Goal: Task Accomplishment & Management: Complete application form

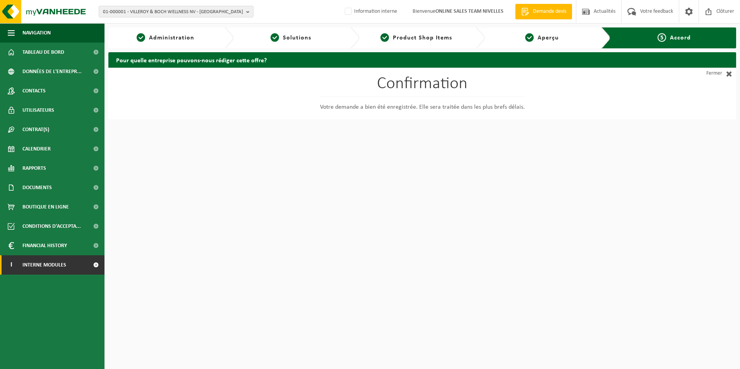
click at [48, 265] on span "Interne modules" at bounding box center [44, 265] width 44 height 19
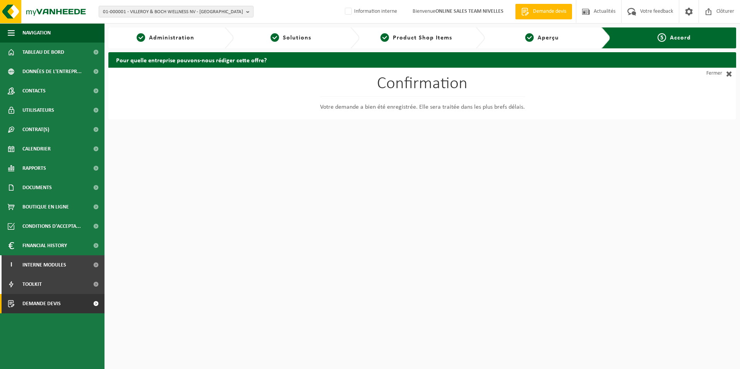
click at [55, 305] on span "Demande devis" at bounding box center [41, 303] width 38 height 19
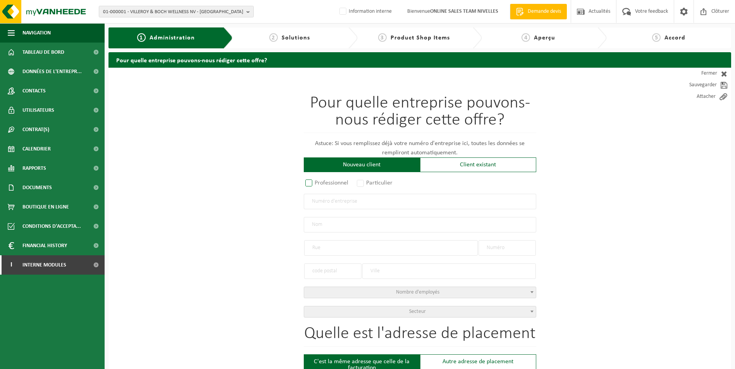
click at [309, 182] on label "Professionnel" at bounding box center [327, 183] width 47 height 11
click at [316, 182] on input "Professionnel" at bounding box center [318, 183] width 5 height 5
radio input "true"
click at [323, 203] on input "text" at bounding box center [420, 201] width 232 height 15
type input "0417826609"
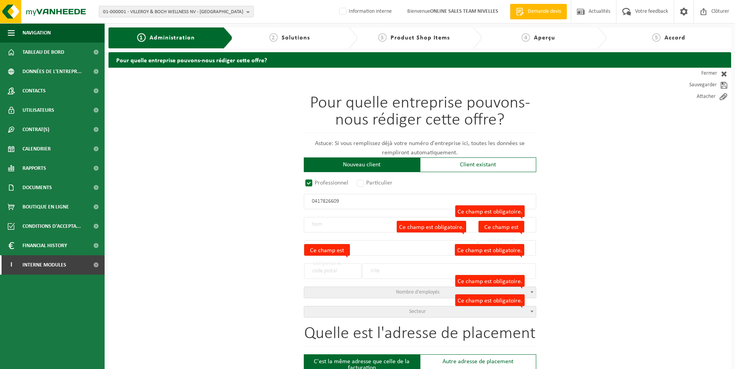
radio input "true"
type input "0417826609"
type input "CUISIMEUBLE SRL"
type input "CHEMIN BATY DES FLAMANDES"
type input "1"
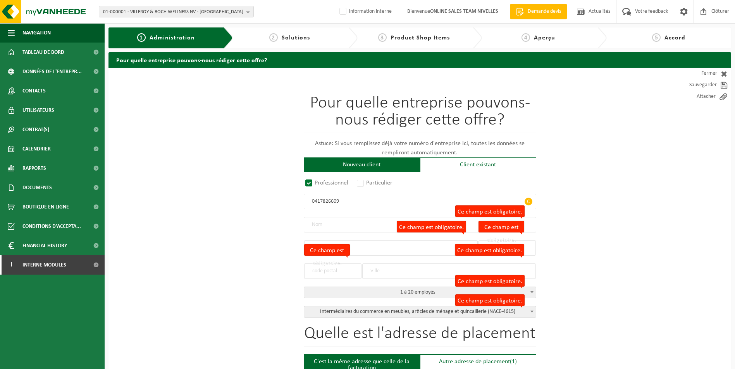
type input "1473"
type input "GENAPPE"
select select "D"
select select "NACE_4615"
type input "CUISIMEUBLE SRL"
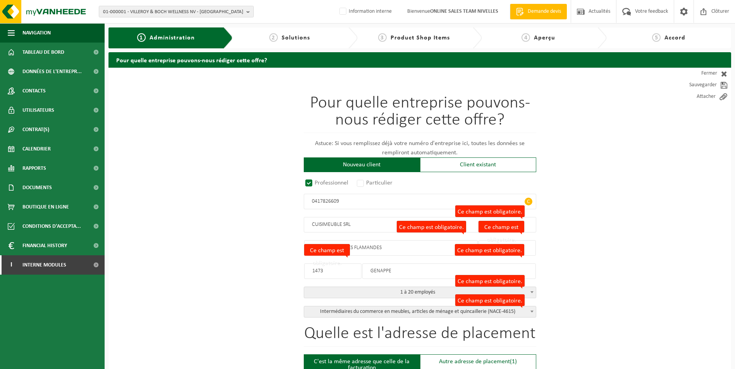
type input "CHEMIN BATY DES FLAMANDES"
type input "1"
type input "1473"
type input "GENAPPE"
type input "2019291065"
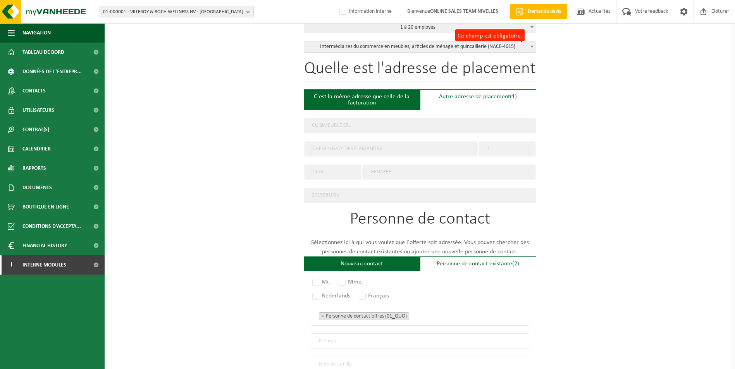
scroll to position [310, 0]
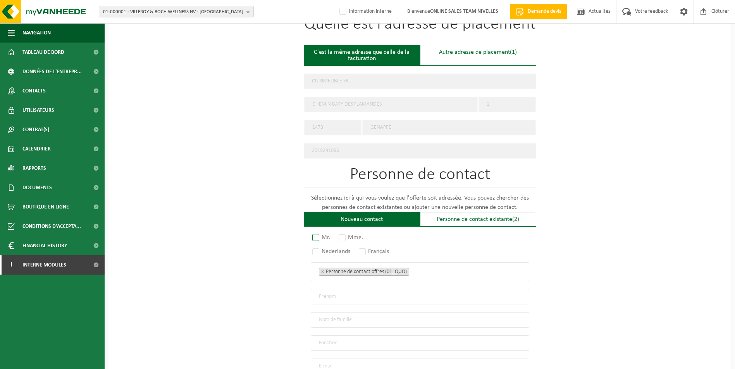
click at [317, 234] on label "Mr." at bounding box center [322, 237] width 22 height 11
radio input "true"
click at [364, 247] on label "Français" at bounding box center [374, 251] width 34 height 11
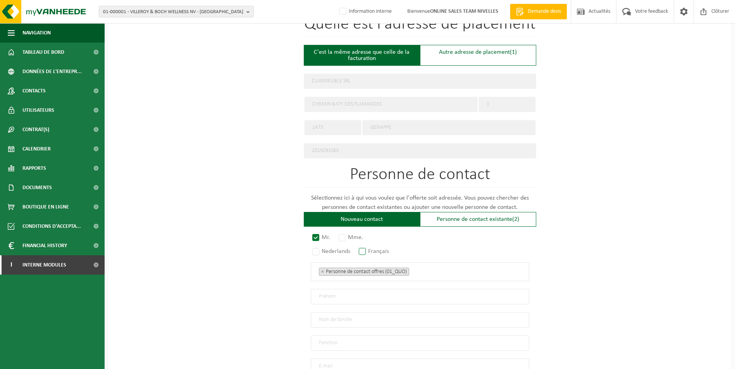
radio input "true"
click at [421, 267] on ul "× Personne de contact offres (01_QUO)" at bounding box center [420, 272] width 202 height 10
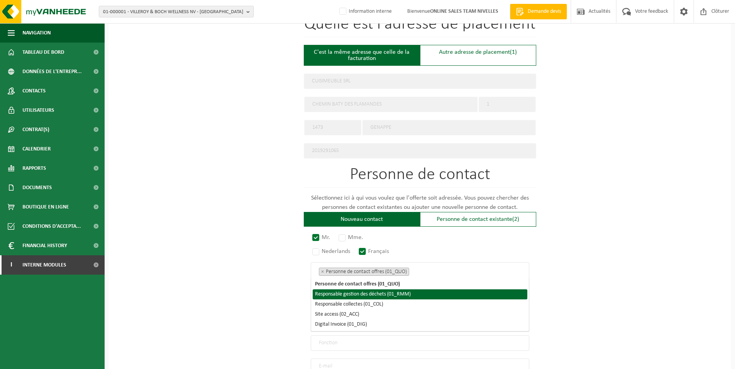
click at [406, 295] on li "Responsable gestion des déchets (01_RMM)" at bounding box center [420, 295] width 215 height 10
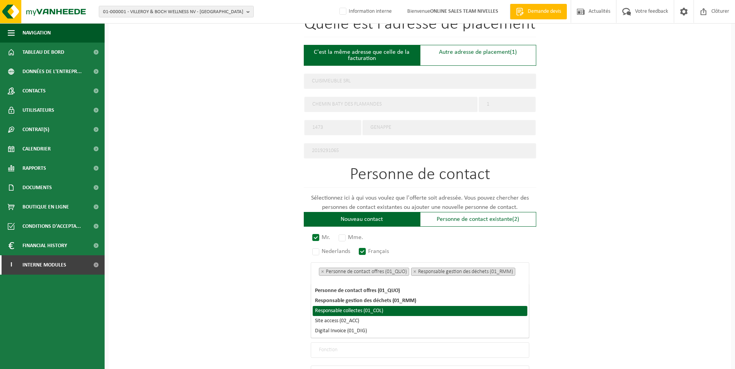
click at [382, 309] on li "Responsable collectes (01_COL)" at bounding box center [420, 311] width 215 height 10
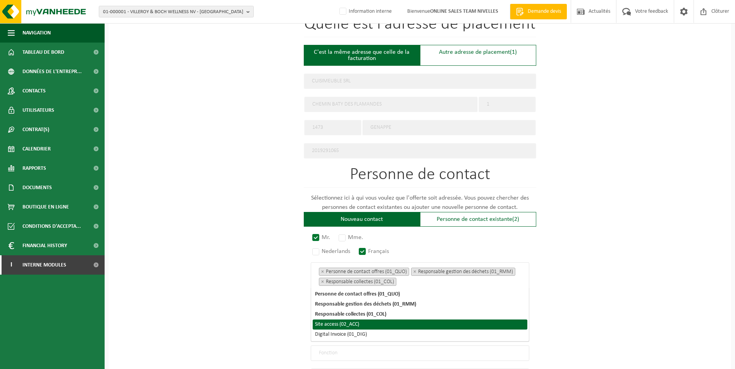
click at [364, 325] on li "Site access (02_ACC)" at bounding box center [420, 325] width 215 height 10
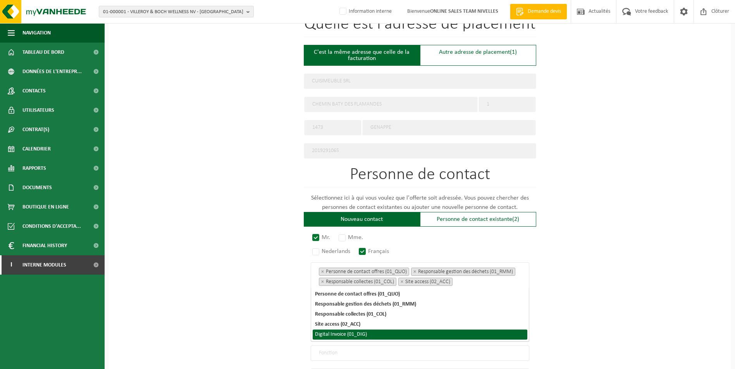
click at [362, 336] on li "Digital Invoice (01_DIG)" at bounding box center [420, 335] width 215 height 10
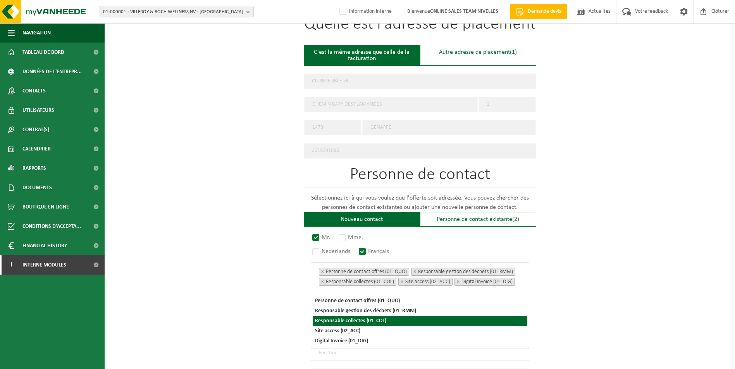
click at [663, 293] on div "Pour quelle entreprise pouvons-nous rédiger cette offre? Astuce: Si vous rempli…" at bounding box center [419, 117] width 622 height 718
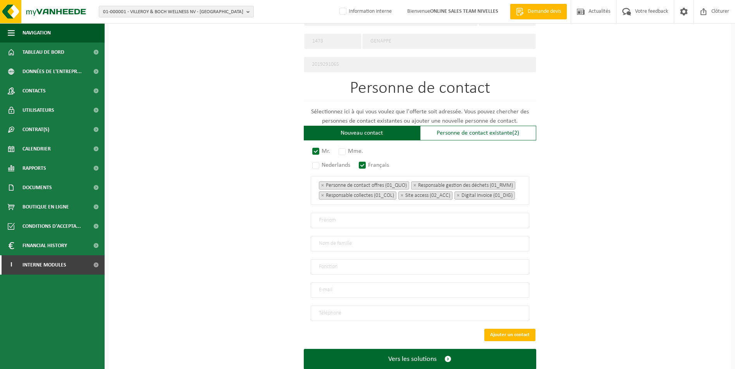
scroll to position [421, 0]
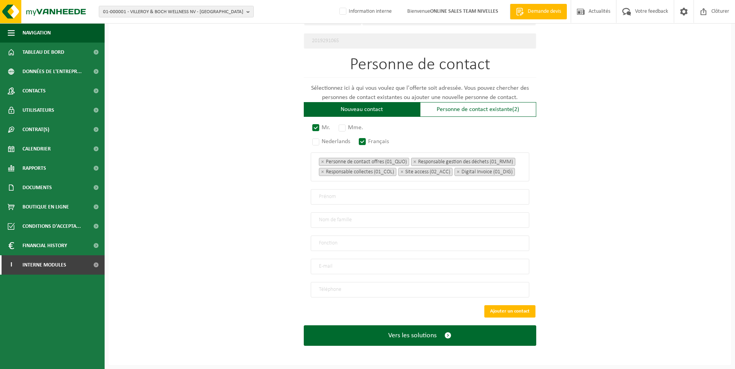
click at [356, 199] on input "text" at bounding box center [420, 196] width 218 height 15
type input "c"
type input "Christian"
type input "Trombetta"
type input "Directeur"
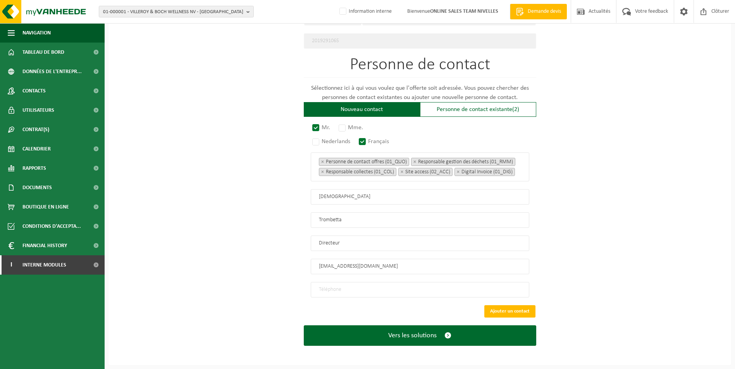
type input "cuisimeuble@gmail.com"
type input "+32 477 19 33 33"
click at [304, 326] on button "Vers les solutions" at bounding box center [420, 336] width 232 height 21
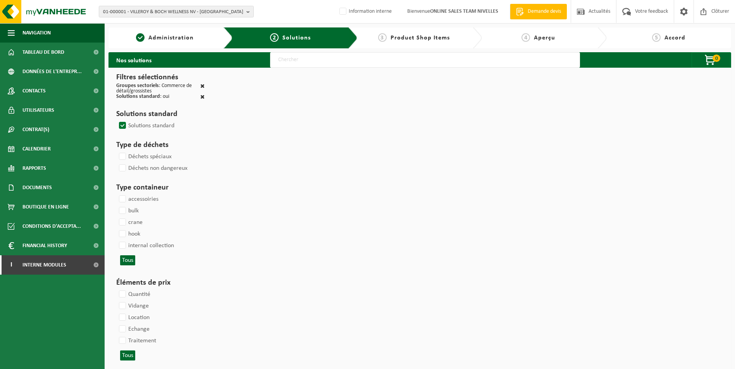
click at [366, 64] on input "text" at bounding box center [425, 59] width 310 height 15
type input "000052"
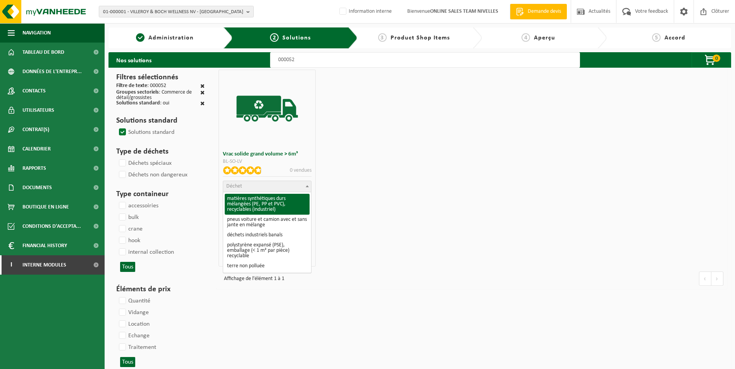
click at [255, 187] on span "Déchet" at bounding box center [267, 186] width 88 height 11
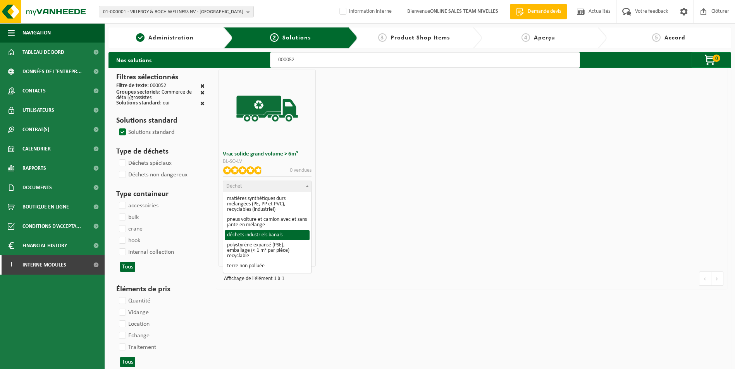
select select "8"
select select
select select "47"
select select "25"
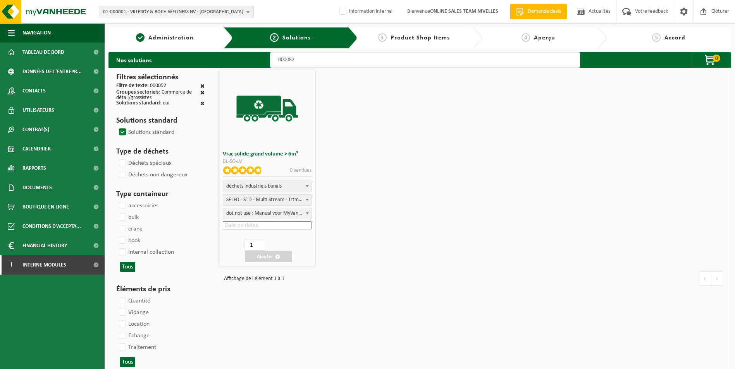
click at [265, 226] on input at bounding box center [267, 226] width 89 height 8
click at [266, 307] on div "25" at bounding box center [263, 306] width 14 height 12
type input "2025-09-25"
click at [265, 259] on button "Ajouter" at bounding box center [268, 257] width 47 height 12
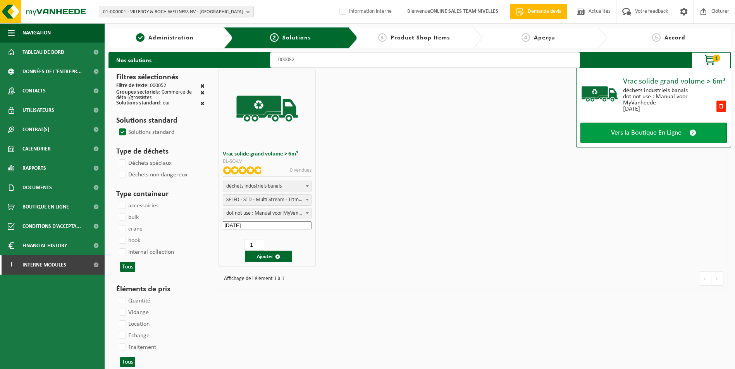
click at [640, 131] on span "Vers la Boutique En Ligne" at bounding box center [646, 133] width 70 height 8
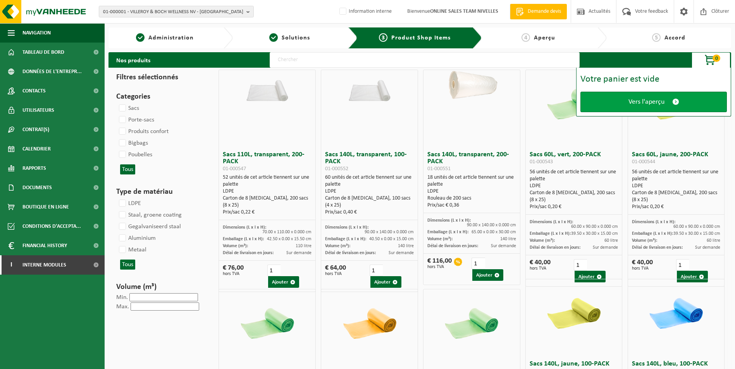
click at [644, 102] on span "Vers l'aperçu" at bounding box center [646, 102] width 36 height 8
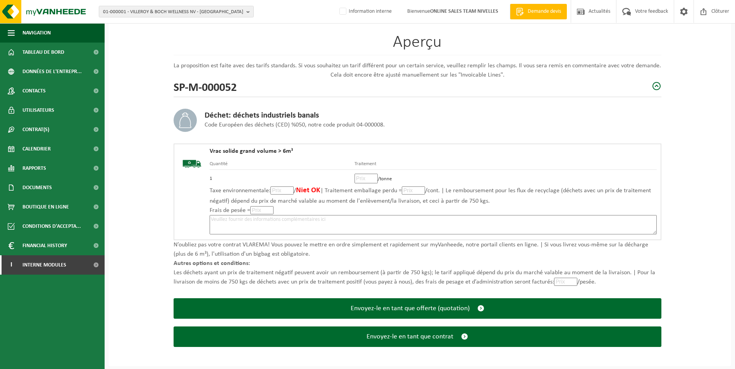
scroll to position [54, 0]
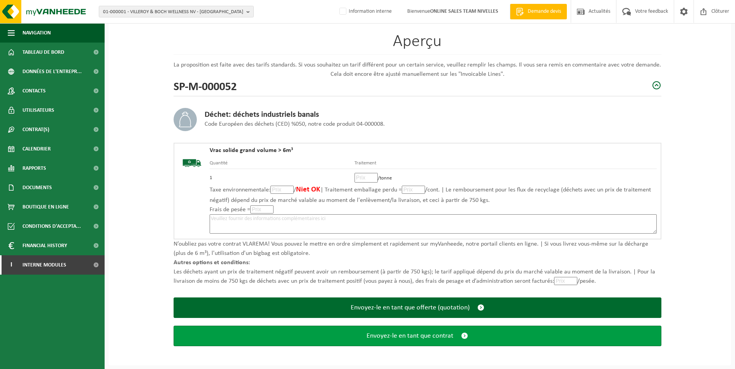
click at [424, 337] on span "Envoyez-le en tant que contrat" at bounding box center [409, 336] width 87 height 8
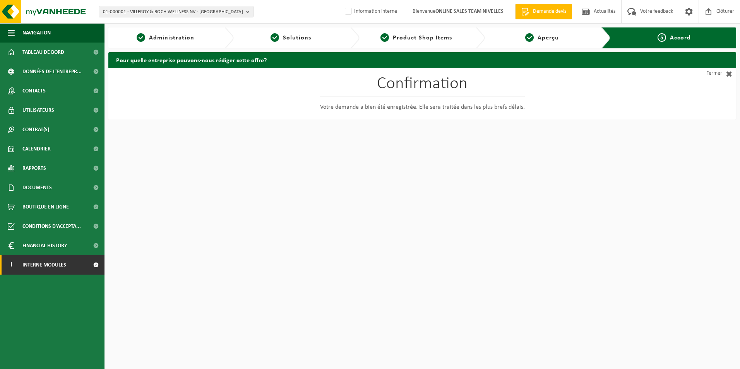
click at [58, 271] on span "Interne modules" at bounding box center [44, 265] width 44 height 19
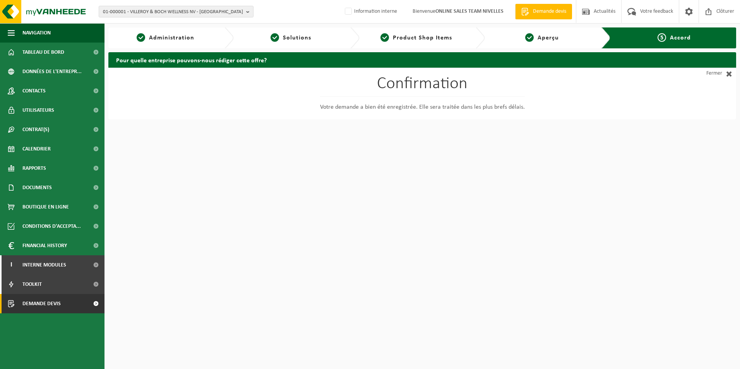
click at [49, 305] on span "Demande devis" at bounding box center [41, 303] width 38 height 19
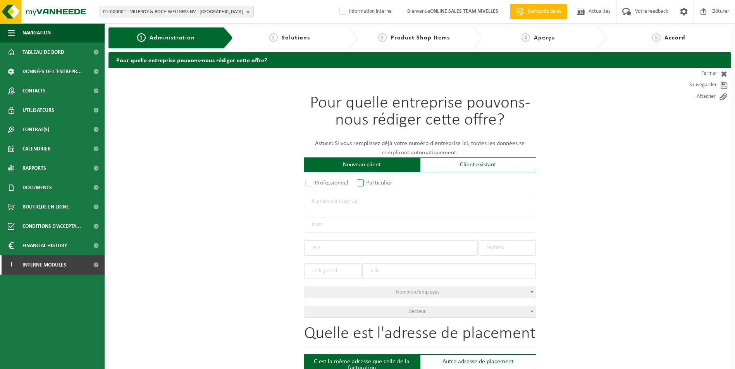
click at [361, 182] on label "Particulier" at bounding box center [375, 183] width 40 height 11
click at [368, 182] on input "Particulier" at bounding box center [370, 183] width 5 height 5
radio input "true"
select select "P"
select select "1707"
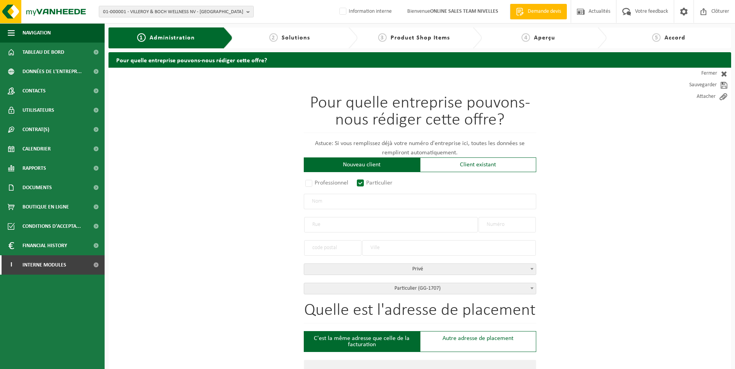
click at [357, 205] on input "text" at bounding box center [420, 201] width 232 height 15
type input "m"
type input "MARCHANT Simon"
type input "Rue de la Haie"
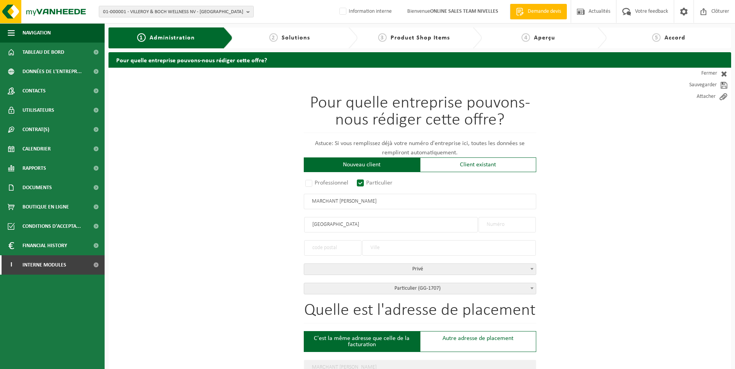
type input "Rue de la Haie"
type input "26"
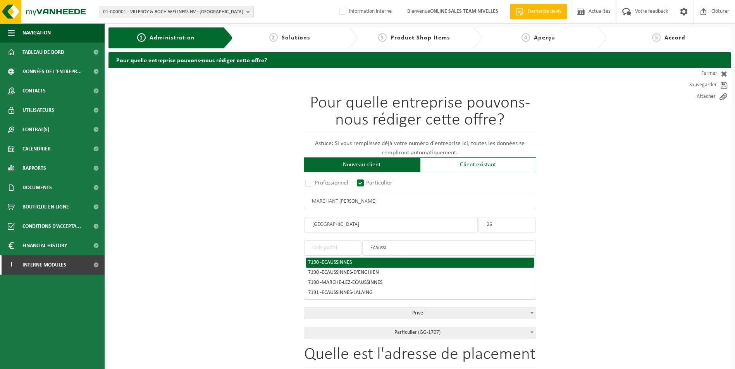
type input "Ecaussi"
click at [341, 261] on span "ECAUSSINNES" at bounding box center [336, 263] width 30 height 6
type input "7190"
type input "ECAUSSINNES"
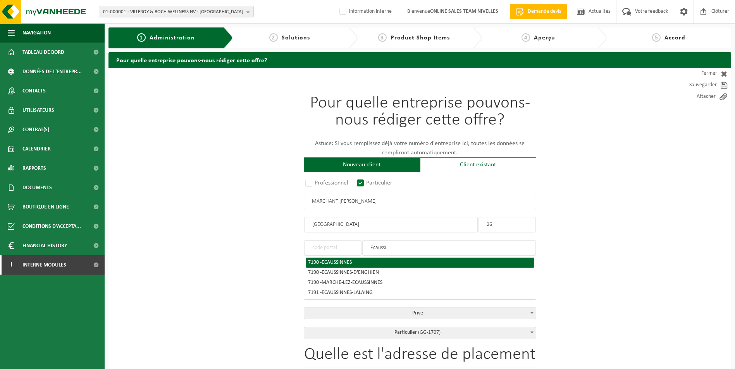
type input "7190"
type input "ECAUSSINNES"
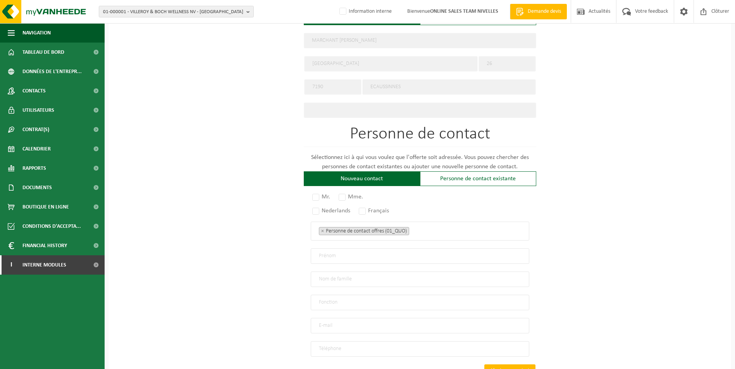
scroll to position [335, 0]
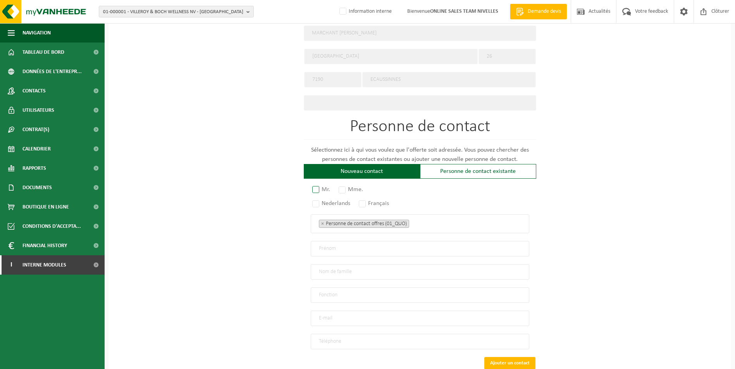
click at [316, 186] on label "Mr." at bounding box center [322, 189] width 22 height 11
radio input "true"
click at [364, 200] on label "Français" at bounding box center [374, 203] width 34 height 11
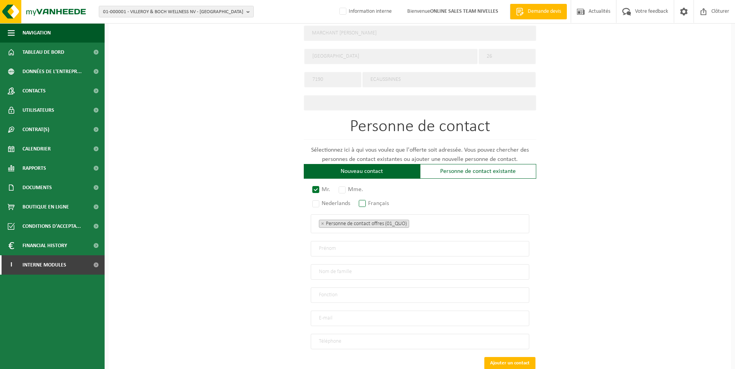
radio input "true"
click at [440, 222] on ul "× Personne de contact offres (01_QUO)" at bounding box center [420, 224] width 202 height 10
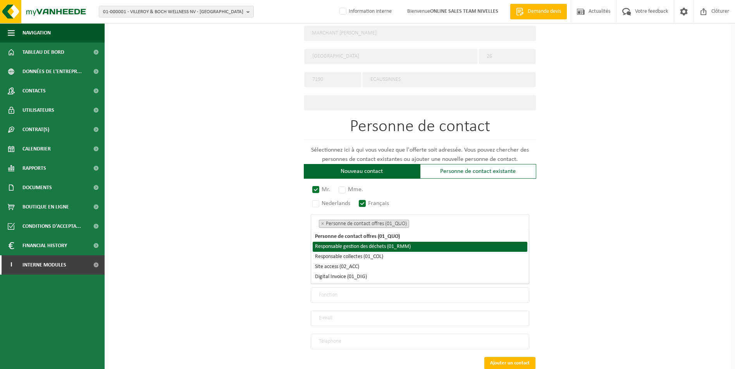
click at [395, 244] on li "Responsable gestion des déchets (01_RMM)" at bounding box center [420, 247] width 215 height 10
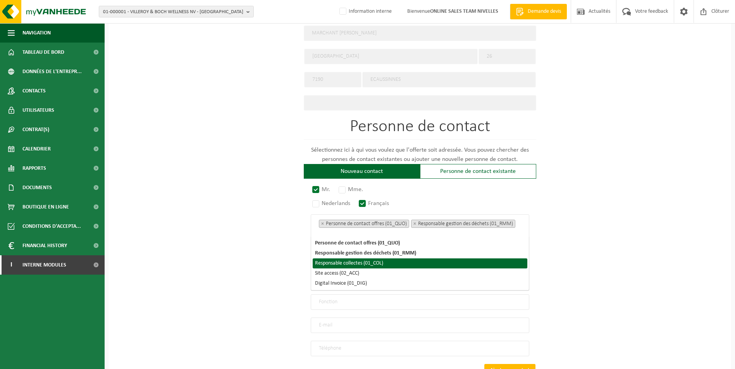
click at [378, 263] on li "Responsable collectes (01_COL)" at bounding box center [420, 264] width 215 height 10
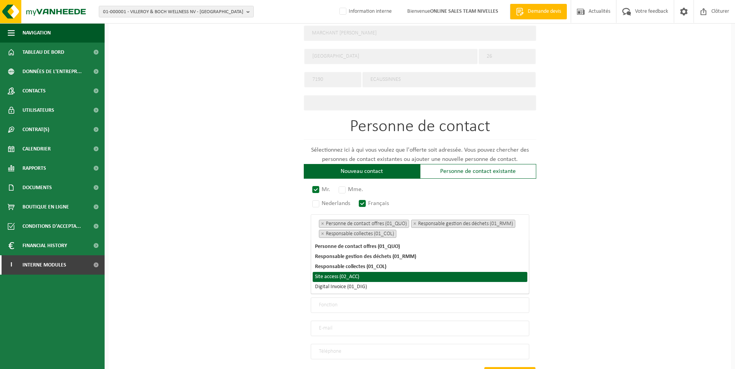
click at [350, 280] on li "Site access (02_ACC)" at bounding box center [420, 277] width 215 height 10
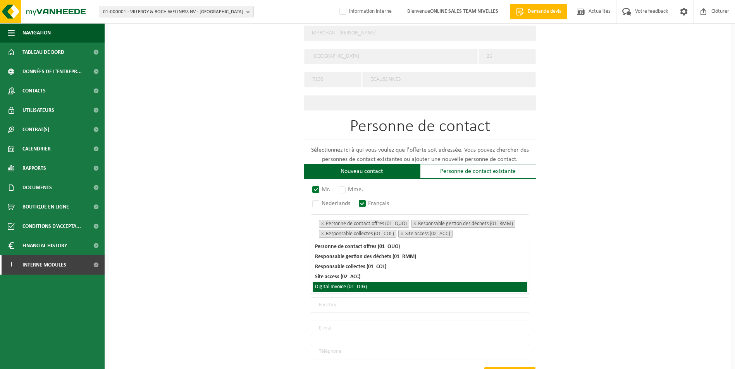
click at [349, 288] on li "Digital Invoice (01_DIG)" at bounding box center [420, 287] width 215 height 10
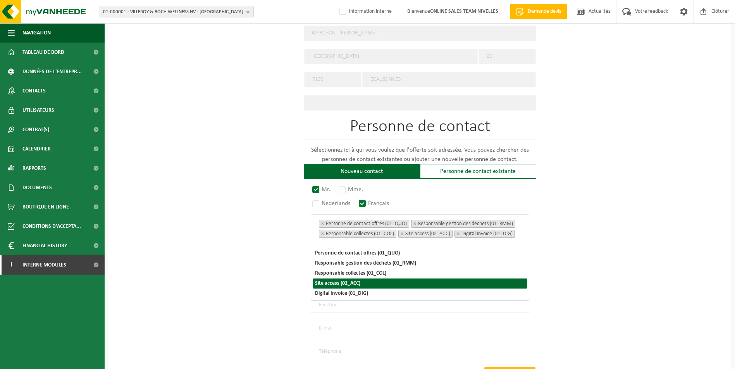
click at [589, 245] on div "Pour quelle entreprise pouvons-nous rédiger cette offre? Astuce: Si vous rempli…" at bounding box center [419, 80] width 622 height 694
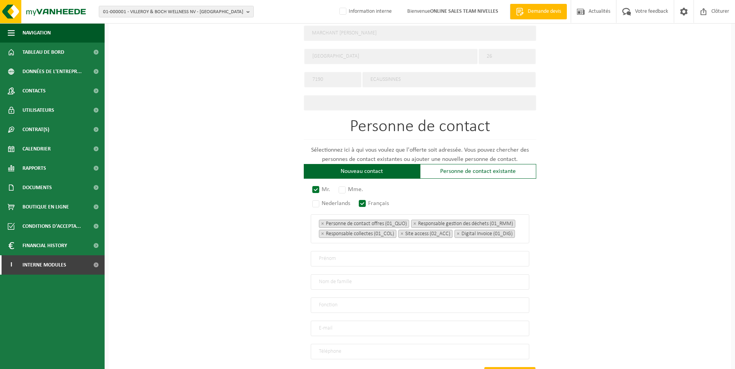
click at [355, 262] on input "text" at bounding box center [420, 258] width 218 height 15
type input "Simon"
type input "Marchant"
type input "Direction"
type input "simon.marchant2006@gmail.com"
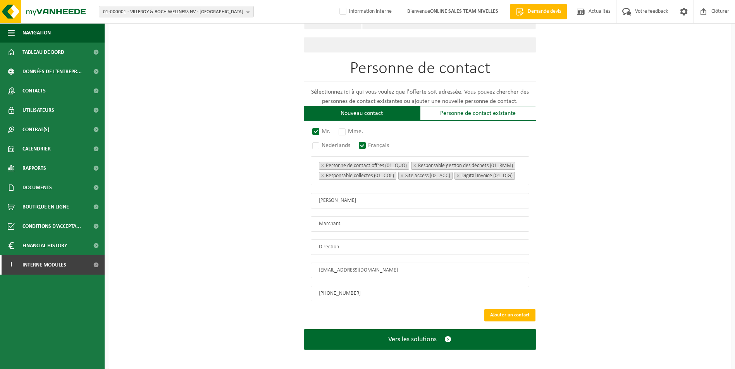
scroll to position [398, 0]
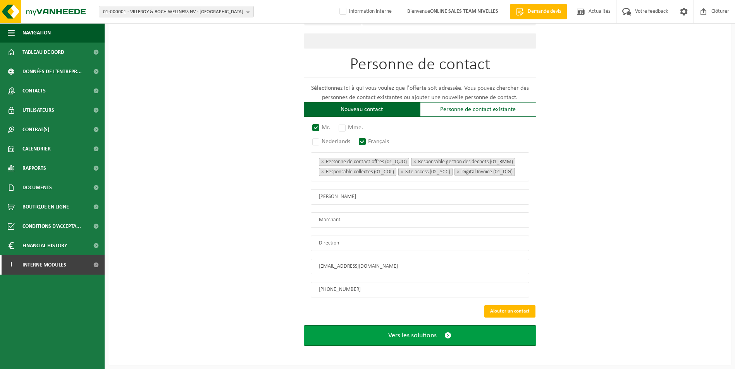
type input "+32 492 12 12 71"
click at [389, 341] on button "Vers les solutions" at bounding box center [420, 336] width 232 height 21
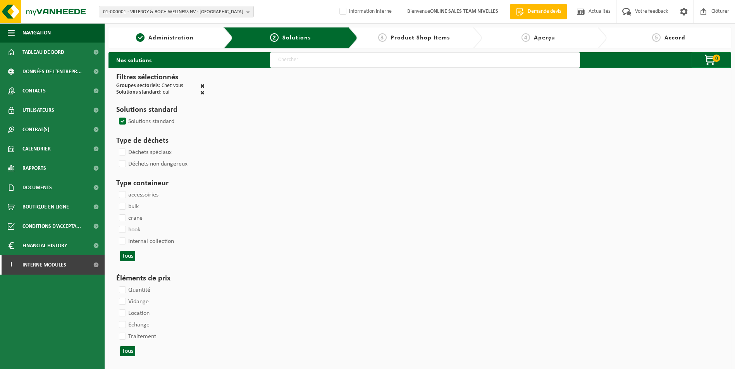
click at [356, 62] on input "text" at bounding box center [425, 59] width 310 height 15
type input "000052"
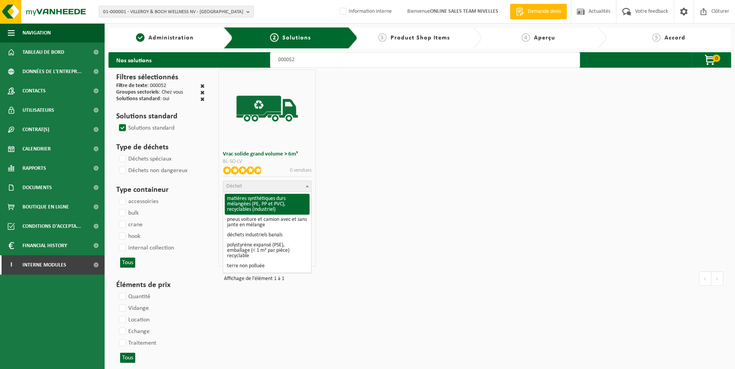
click at [253, 189] on span "Déchet" at bounding box center [267, 186] width 88 height 11
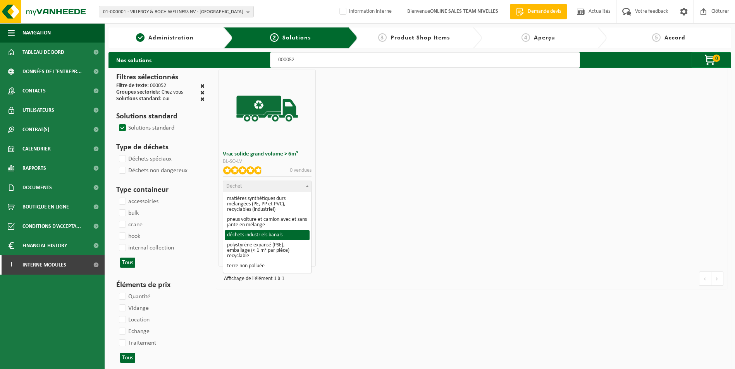
select select "8"
select select
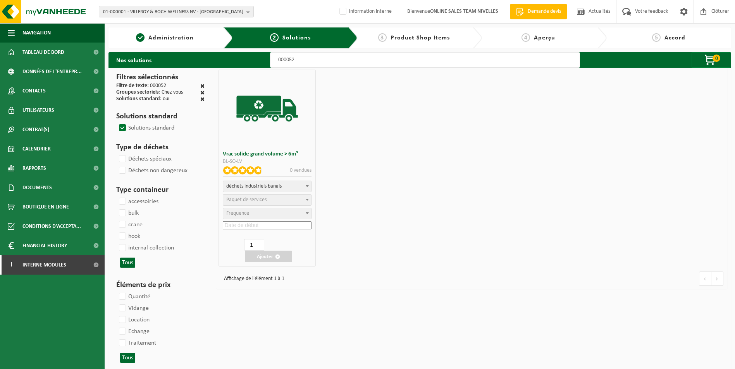
click at [261, 225] on input at bounding box center [267, 226] width 89 height 8
select select
select select "47"
select select "25"
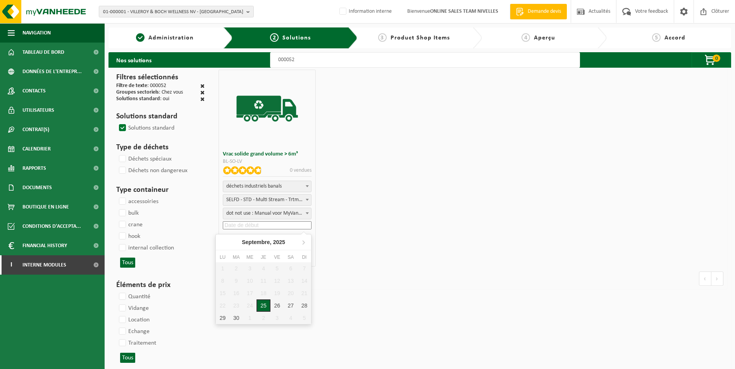
click at [264, 310] on div "25" at bounding box center [263, 306] width 14 height 12
type input "2025-09-25"
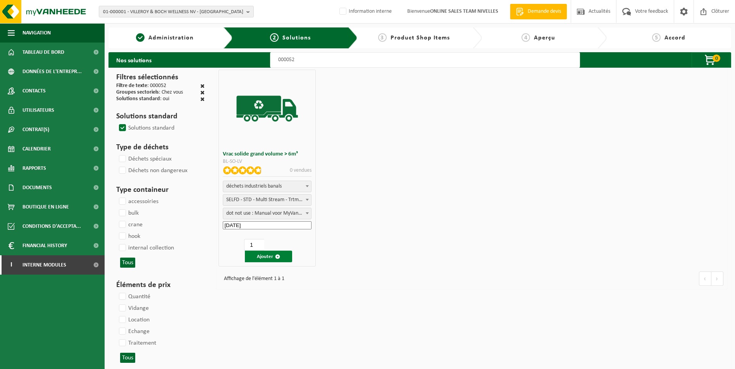
click at [267, 257] on button "Ajouter" at bounding box center [268, 257] width 47 height 12
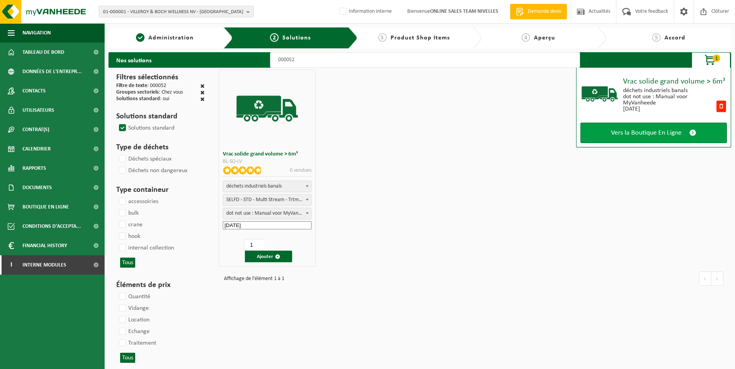
click at [651, 138] on link "Vers la Boutique En Ligne" at bounding box center [653, 133] width 146 height 21
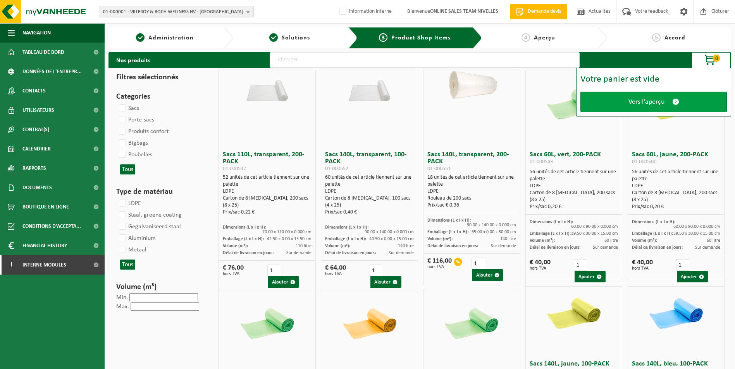
click at [649, 101] on span "Vers l'aperçu" at bounding box center [646, 102] width 36 height 8
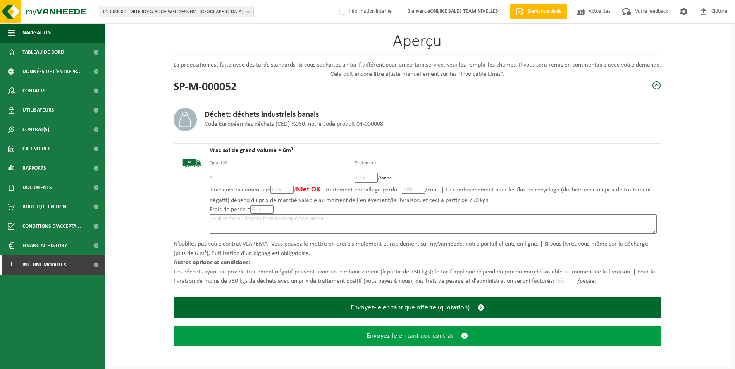
click at [433, 340] on button "Envoyez-le en tant que contrat" at bounding box center [418, 336] width 488 height 21
